Goal: Task Accomplishment & Management: Manage account settings

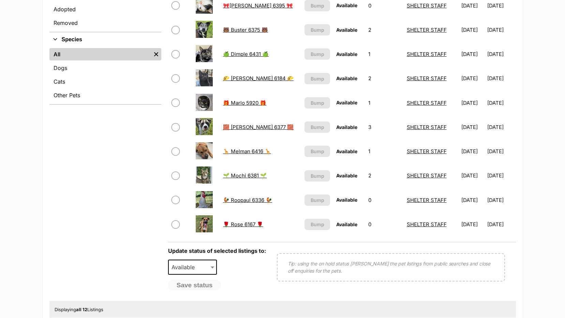
scroll to position [239, 0]
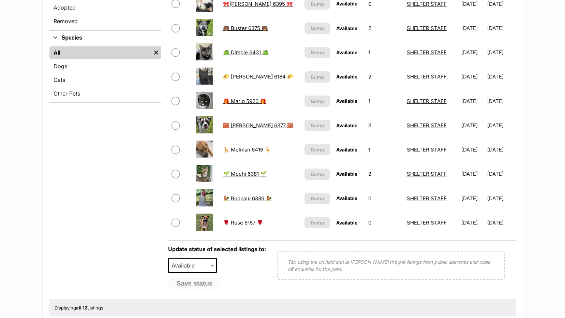
click at [242, 173] on link "🌱 Mochi 6381 🌱" at bounding box center [245, 173] width 44 height 6
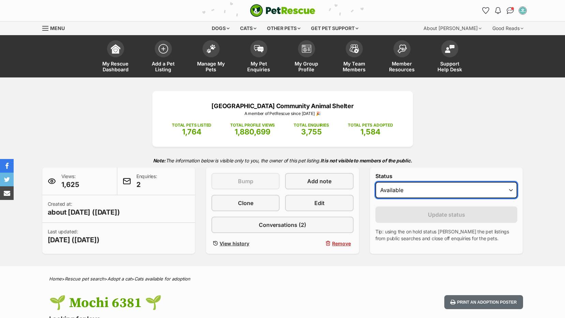
click at [428, 190] on select "Draft - not available as listing has enquires Available On hold Adopted" at bounding box center [446, 190] width 142 height 16
select select "on_hold"
click at [375, 182] on select "Draft - not available as listing has enquires Available On hold Adopted" at bounding box center [446, 190] width 142 height 16
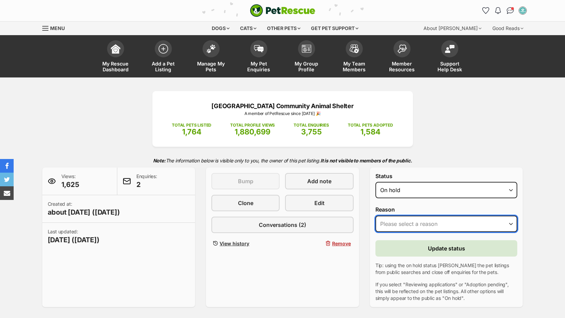
click at [417, 224] on select "Please select a reason Medical reasons Reviewing applications Adoption pending …" at bounding box center [446, 223] width 142 height 16
select select "adoption_pending"
click at [375, 215] on select "Please select a reason Medical reasons Reviewing applications Adoption pending …" at bounding box center [446, 223] width 142 height 16
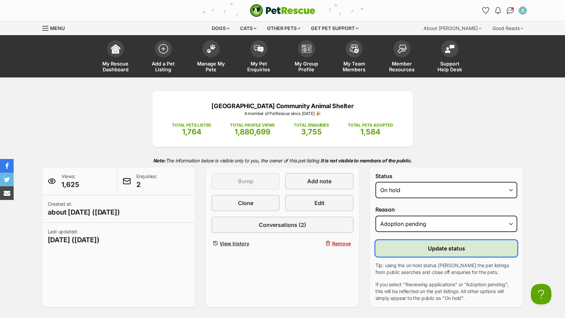
click at [416, 249] on button "Update status" at bounding box center [446, 248] width 142 height 16
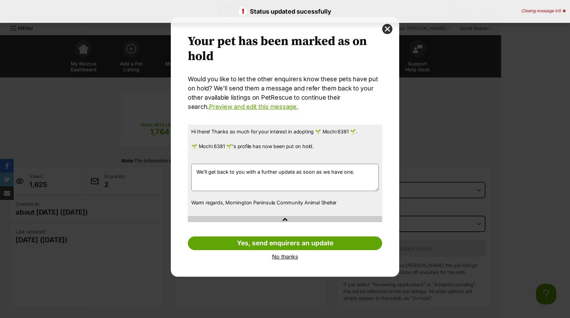
click at [287, 256] on link "No thanks" at bounding box center [285, 256] width 194 height 6
